Goal: Transaction & Acquisition: Purchase product/service

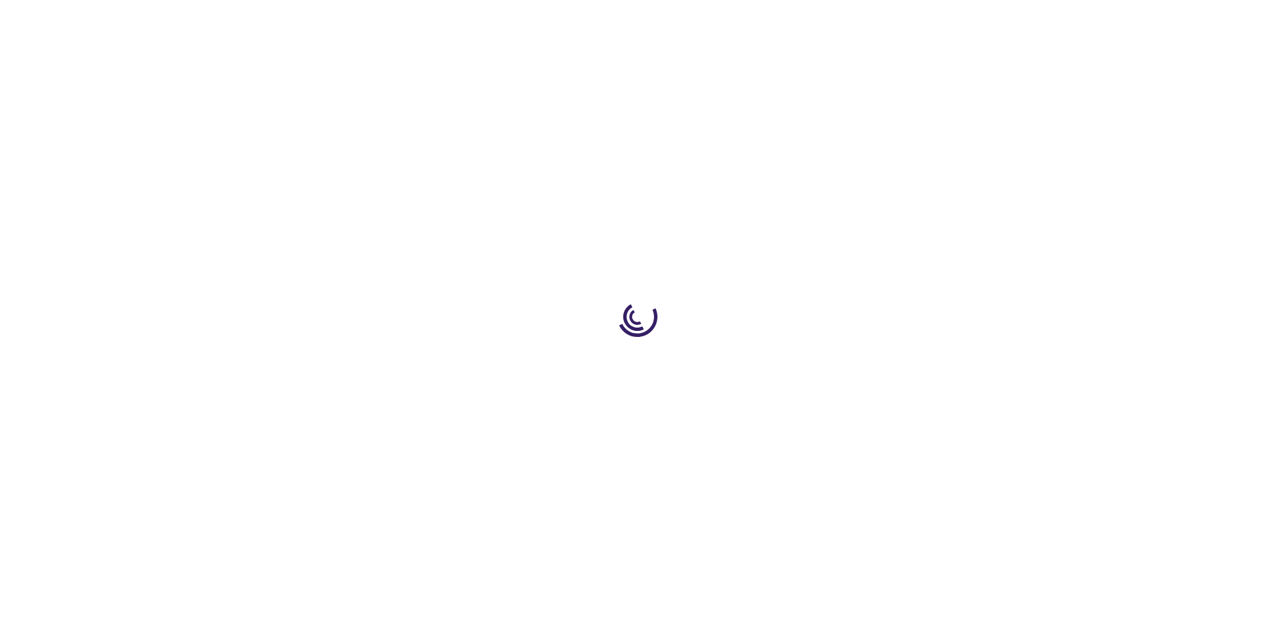
type input "0"
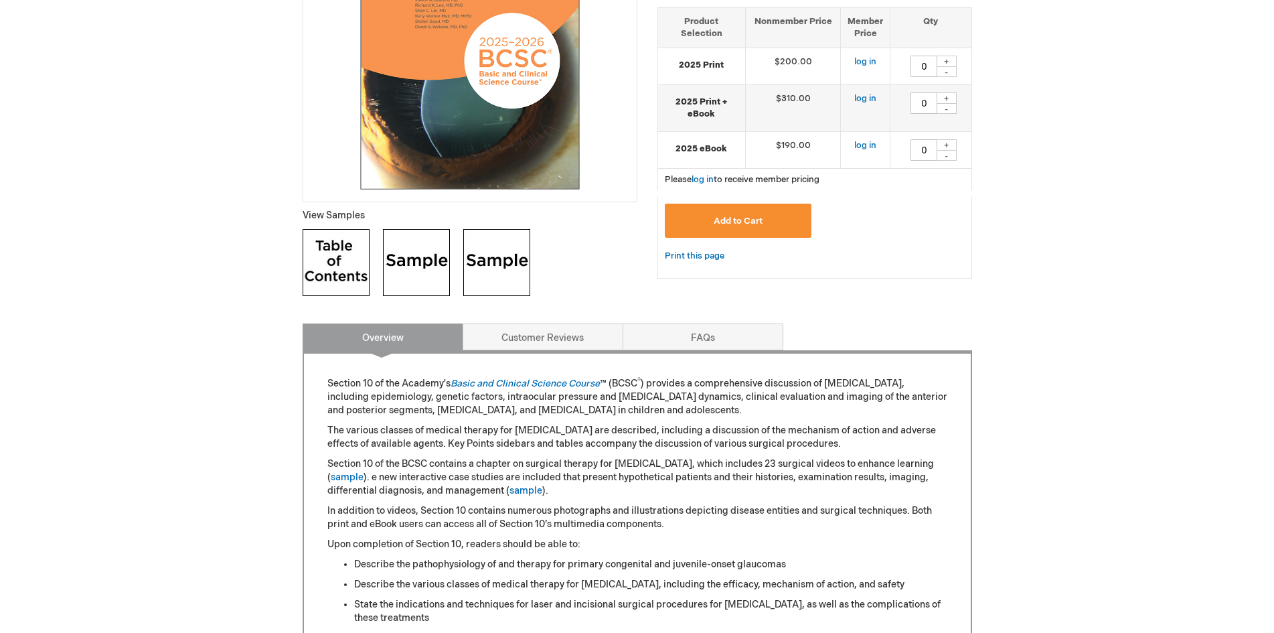
scroll to position [803, 0]
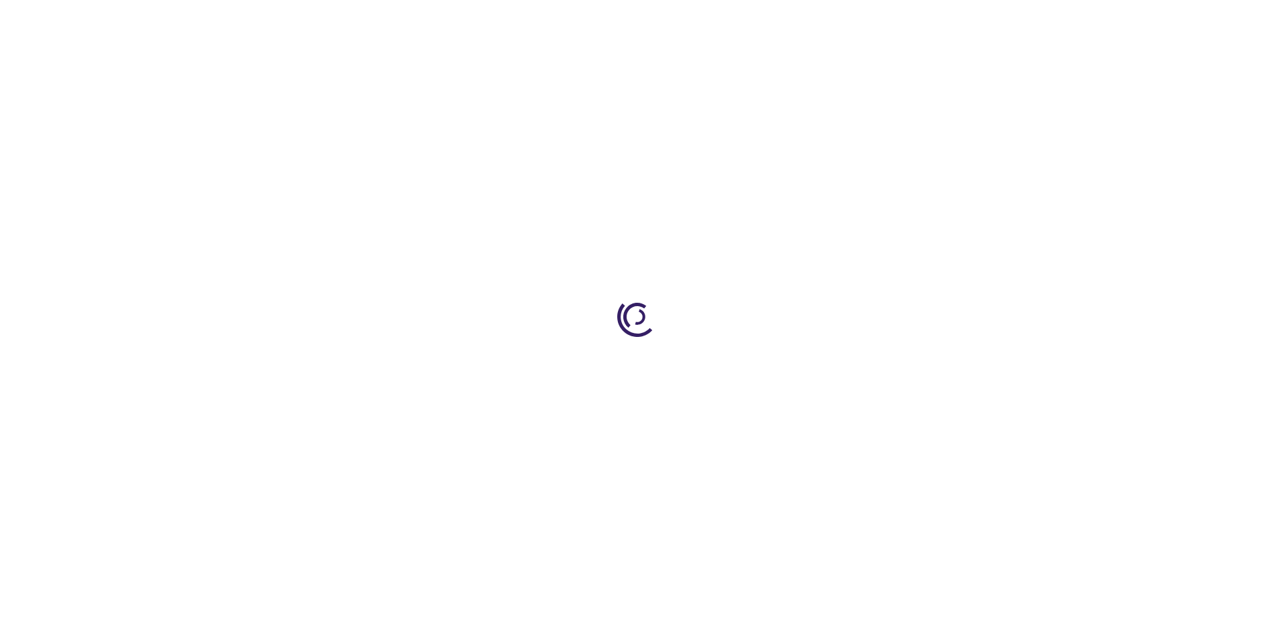
type input "0"
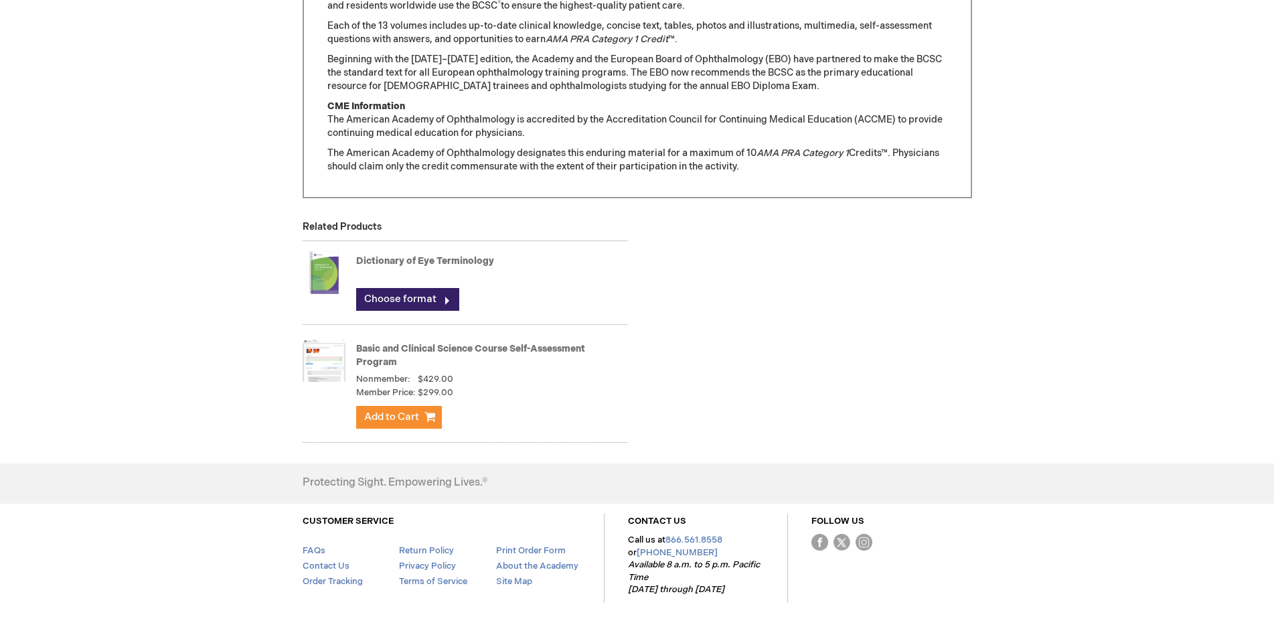
scroll to position [1160, 0]
